Goal: Task Accomplishment & Management: Use online tool/utility

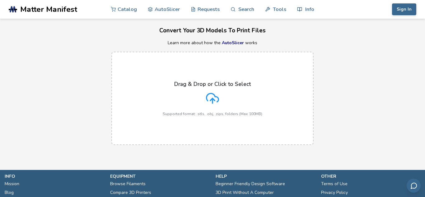
scroll to position [20, 0]
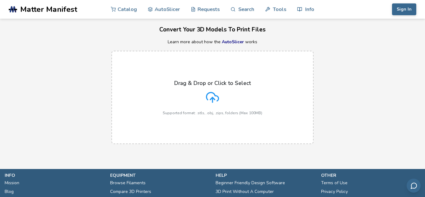
click at [226, 93] on div "Drag & Drop or Click to Select Supported format: .stls, .obj, .zips, folders (M…" at bounding box center [213, 97] width 100 height 35
click at [0, 0] on input "Drag & Drop or Click to Select Supported format: .stls, .obj, .zips, folders (M…" at bounding box center [0, 0] width 0 height 0
click at [167, 11] on link "AutoSlicer" at bounding box center [164, 9] width 32 height 19
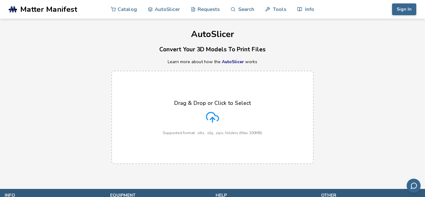
click at [260, 108] on div "Drag & Drop or Click to Select Supported format: .stls, .obj, .zips, folders (M…" at bounding box center [213, 117] width 100 height 35
click at [0, 0] on input "Drag & Drop or Click to Select Supported format: .stls, .obj, .zips, folders (M…" at bounding box center [0, 0] width 0 height 0
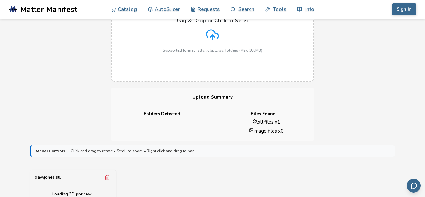
scroll to position [86, 0]
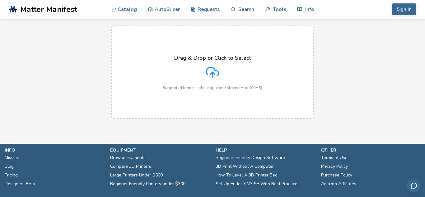
scroll to position [45, 0]
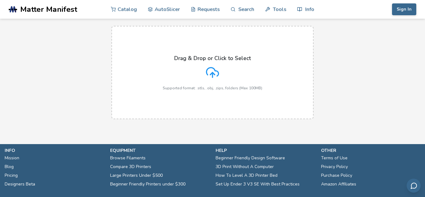
click at [214, 81] on div "Drag & Drop or Click to Select Supported format: .stls, .obj, .zips, folders (M…" at bounding box center [213, 72] width 100 height 35
click at [0, 0] on input "Drag & Drop or Click to Select Supported format: .stls, .obj, .zips, folders (M…" at bounding box center [0, 0] width 0 height 0
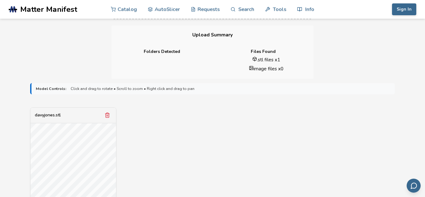
scroll to position [170, 0]
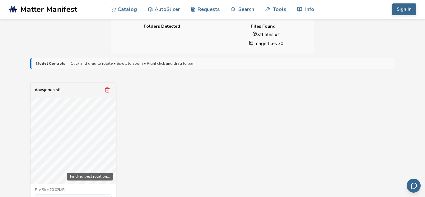
click at [102, 63] on span "Click and drag to rotate • Scroll to zoom • Right click and drag to pan" at bounding box center [133, 63] width 124 height 4
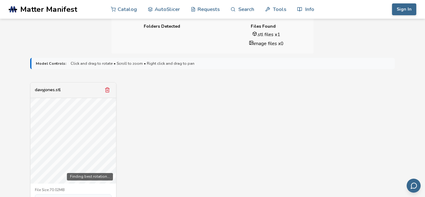
click at [36, 159] on div "Finding best rotation..." at bounding box center [73, 141] width 86 height 86
click at [261, 62] on p "Model Controls: Click and drag to rotate • Scroll to zoom • Right click and dra…" at bounding box center [213, 63] width 355 height 4
click at [262, 63] on p "Model Controls: Click and drag to rotate • Scroll to zoom • Right click and dra…" at bounding box center [213, 63] width 355 height 4
click at [228, 64] on p "Model Controls: Click and drag to rotate • Scroll to zoom • Right click and dra…" at bounding box center [213, 63] width 355 height 4
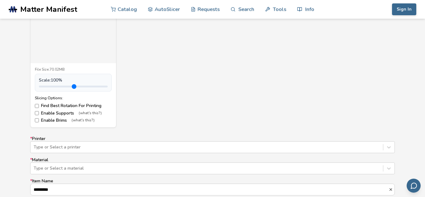
scroll to position [294, 0]
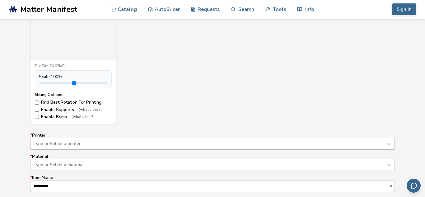
click at [367, 146] on div "Type or Select a printer" at bounding box center [212, 144] width 364 height 12
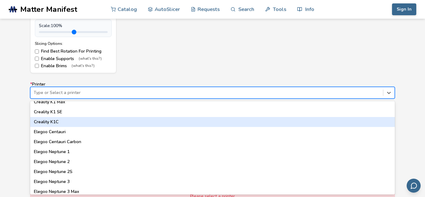
scroll to position [185, 0]
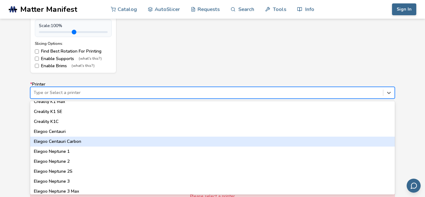
click at [77, 142] on div "Elegoo Centauri Carbon" at bounding box center [212, 142] width 364 height 10
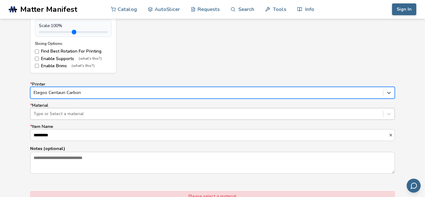
click at [69, 116] on div at bounding box center [207, 114] width 346 height 6
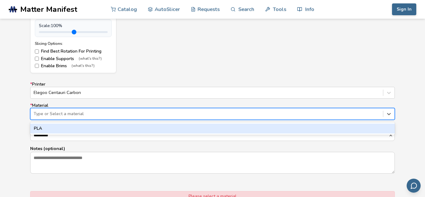
click at [68, 131] on div "PLA" at bounding box center [212, 128] width 364 height 10
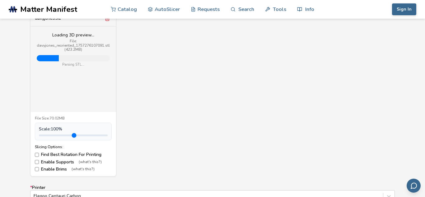
scroll to position [240, 0]
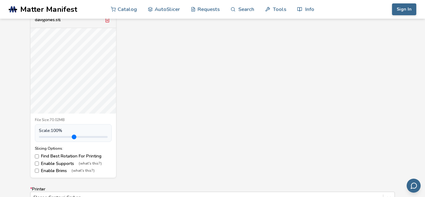
click at [175, 136] on div "davyjones.stl File Size: 70.02MB Scale: 100 % Slicing Options: Find Best Rotati…" at bounding box center [212, 95] width 364 height 166
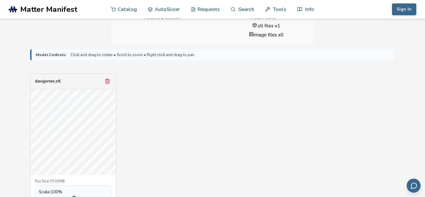
scroll to position [180, 0]
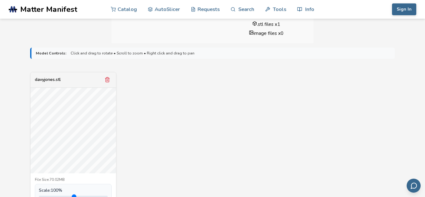
click at [75, 80] on div "davyjones.stl" at bounding box center [73, 80] width 86 height 16
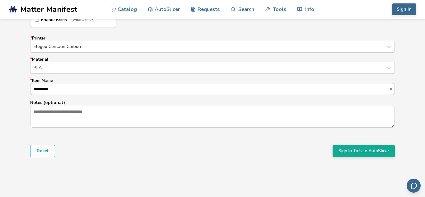
scroll to position [391, 0]
click at [336, 154] on button "Sign In To Use AutoSlicer" at bounding box center [363, 151] width 62 height 12
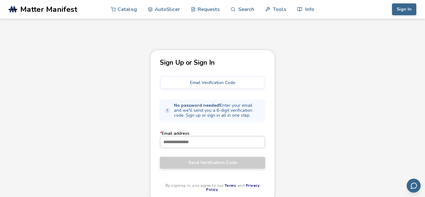
click at [232, 140] on input "* Email address" at bounding box center [212, 141] width 104 height 11
type input "**********"
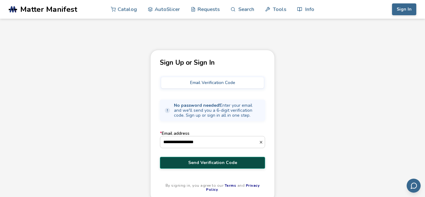
click at [215, 165] on span "Send Verification Code" at bounding box center [213, 162] width 96 height 5
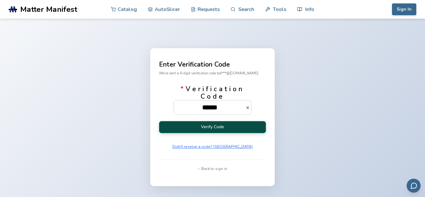
type input "******"
click at [232, 125] on button "Verify Code" at bounding box center [212, 127] width 107 height 12
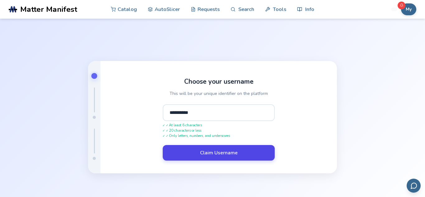
type input "**********"
click at [230, 156] on button "Claim Username" at bounding box center [219, 153] width 112 height 16
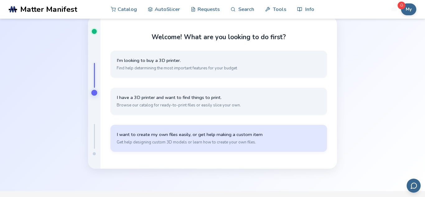
scroll to position [19, 0]
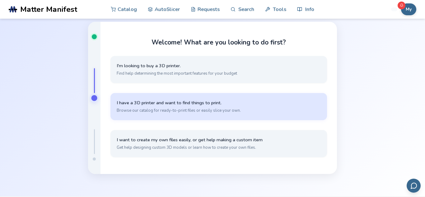
click at [183, 117] on button "I have a 3D printer and want to find things to print. Browse our catalog for re…" at bounding box center [218, 106] width 216 height 27
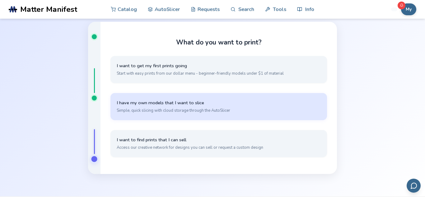
click at [174, 102] on span "I have my own models that I want to slice" at bounding box center [219, 103] width 204 height 6
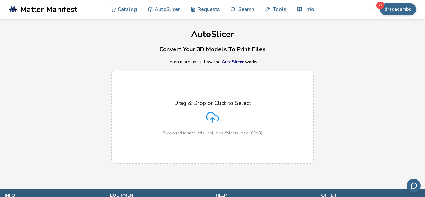
click at [234, 111] on div "Drag & Drop or Click to Select Supported format: .stls, .obj, .zips, folders (M…" at bounding box center [213, 117] width 100 height 35
click at [0, 0] on input "Drag & Drop or Click to Select Supported format: .stls, .obj, .zips, folders (M…" at bounding box center [0, 0] width 0 height 0
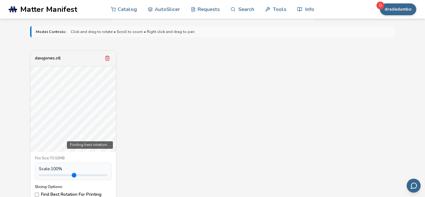
scroll to position [328, 0]
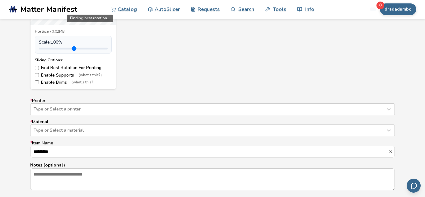
click at [263, 109] on div "Type or Select a printer" at bounding box center [212, 109] width 364 height 12
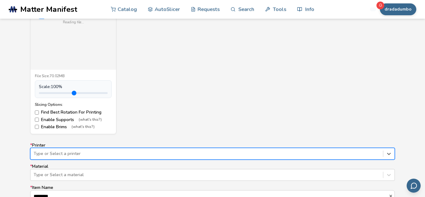
scroll to position [245, 0]
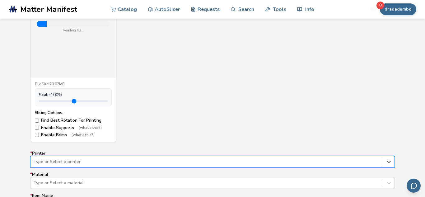
click at [239, 160] on div "Type or Select a printer" at bounding box center [212, 162] width 364 height 12
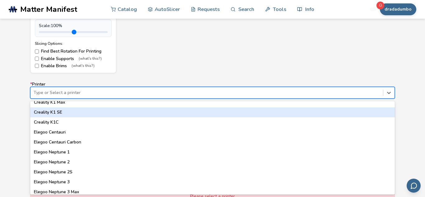
scroll to position [186, 0]
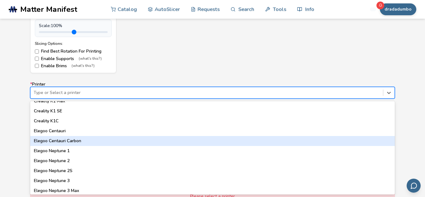
click at [74, 141] on div "Elegoo Centauri Carbon" at bounding box center [212, 141] width 364 height 10
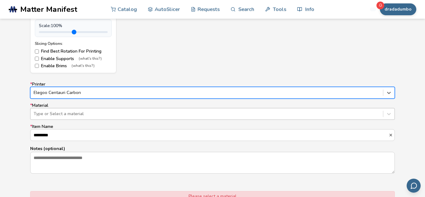
click at [72, 115] on div at bounding box center [207, 114] width 346 height 6
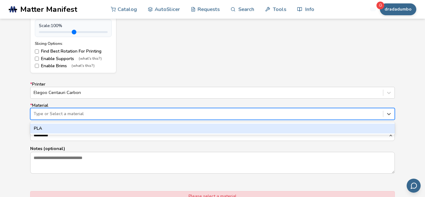
click at [72, 128] on div "PLA" at bounding box center [212, 128] width 364 height 10
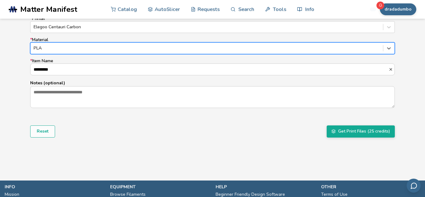
scroll to position [414, 0]
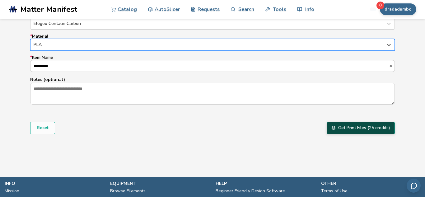
click at [340, 127] on button "Get Print Files (25 credits)" at bounding box center [361, 128] width 68 height 12
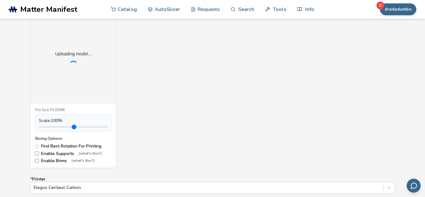
scroll to position [249, 0]
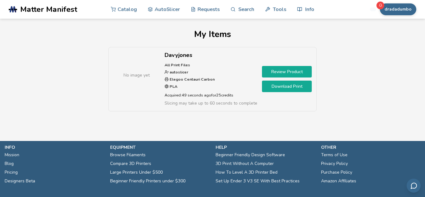
click at [144, 72] on span "No image yet" at bounding box center [136, 75] width 26 height 7
click at [272, 72] on link "Review Product" at bounding box center [287, 72] width 50 height 12
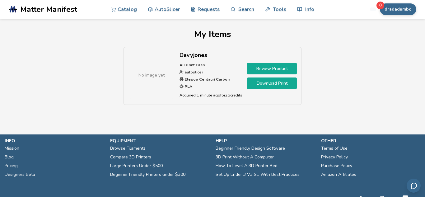
click at [213, 75] on p "All Print Files autoslicer Elegoo Centauri Carbon PLA" at bounding box center [210, 76] width 63 height 29
click at [170, 61] on div "No image yet" at bounding box center [151, 75] width 47 height 47
click at [281, 84] on link "Download Print" at bounding box center [272, 83] width 50 height 12
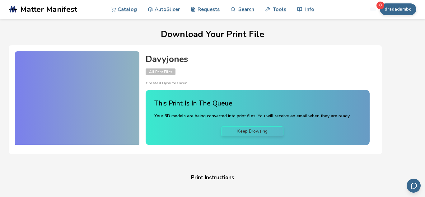
click at [270, 131] on link "Keep Browsing" at bounding box center [252, 131] width 62 height 10
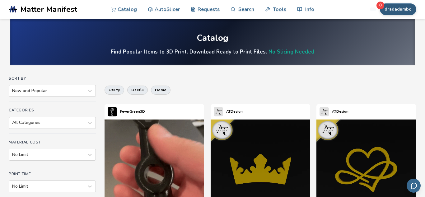
click at [390, 8] on button "dradadumbo" at bounding box center [398, 9] width 36 height 12
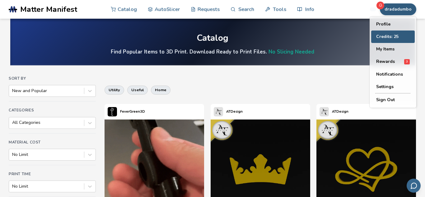
click at [391, 36] on button "Credits: 25" at bounding box center [393, 36] width 44 height 12
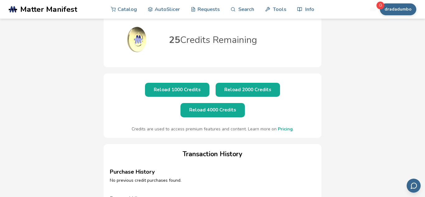
scroll to position [35, 0]
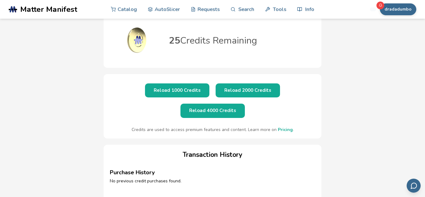
click at [172, 90] on button "Reload 1000 Credits" at bounding box center [177, 90] width 64 height 14
